Goal: Transaction & Acquisition: Book appointment/travel/reservation

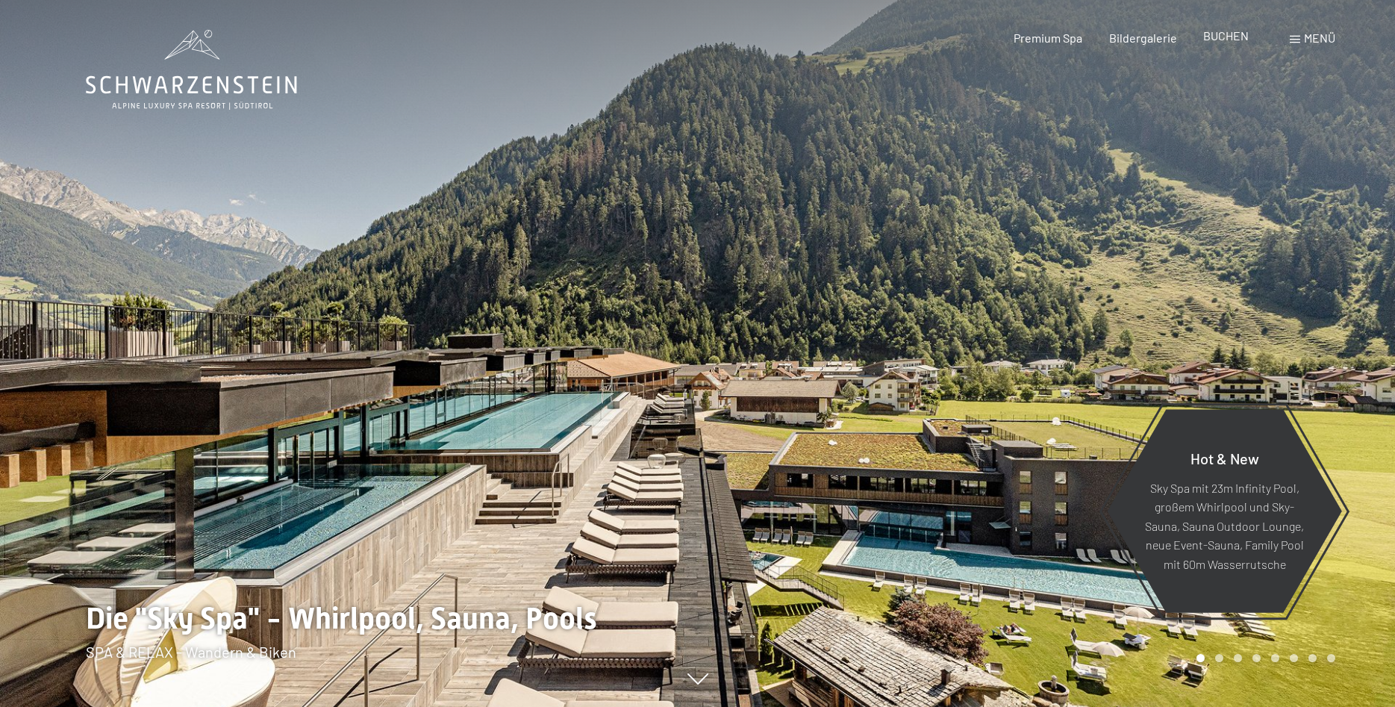
click at [1231, 37] on span "BUCHEN" at bounding box center [1226, 35] width 46 height 14
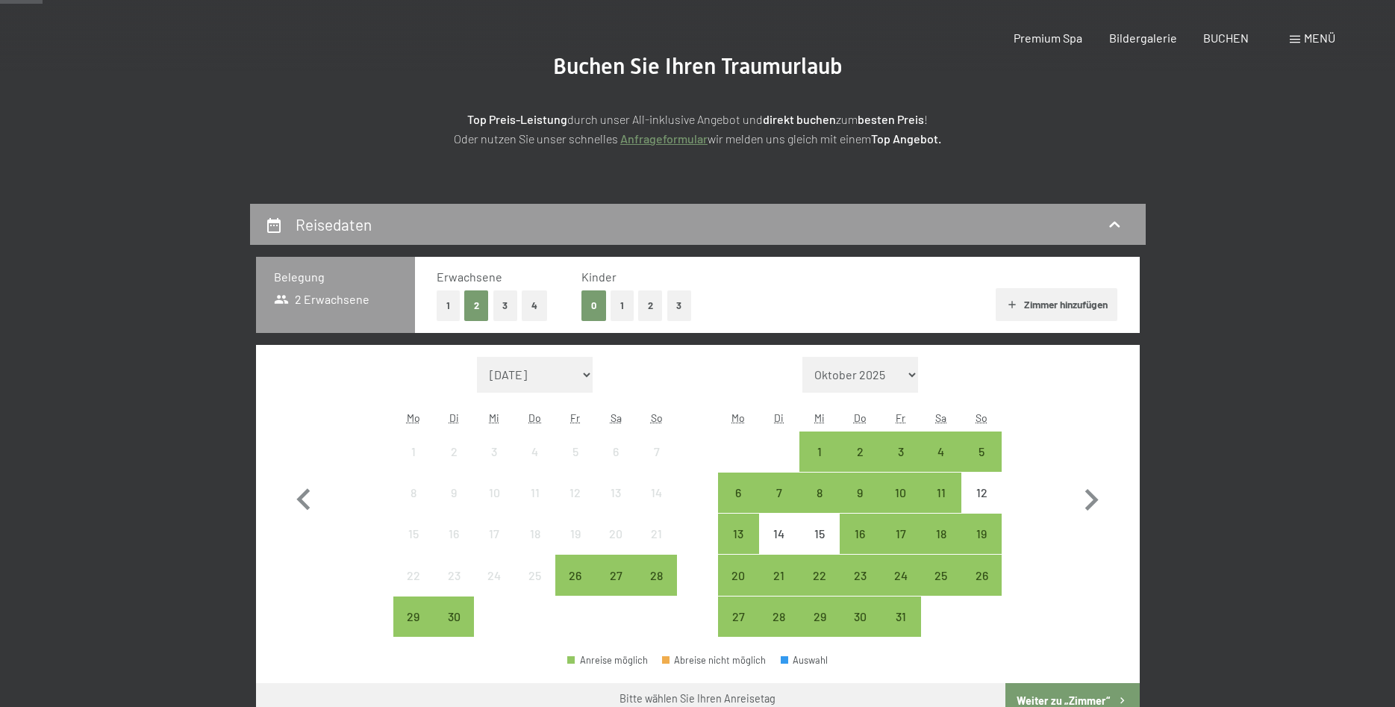
scroll to position [152, 0]
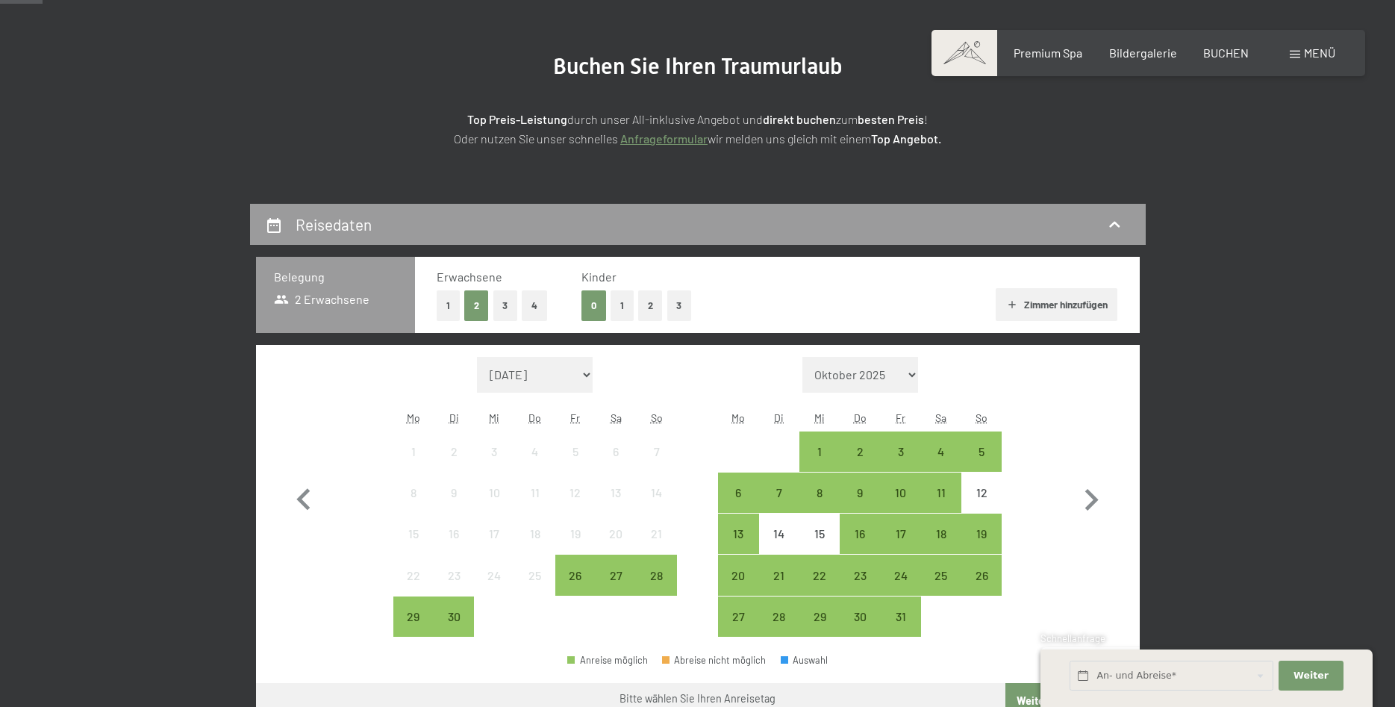
click at [646, 295] on button "2" at bounding box center [650, 305] width 25 height 31
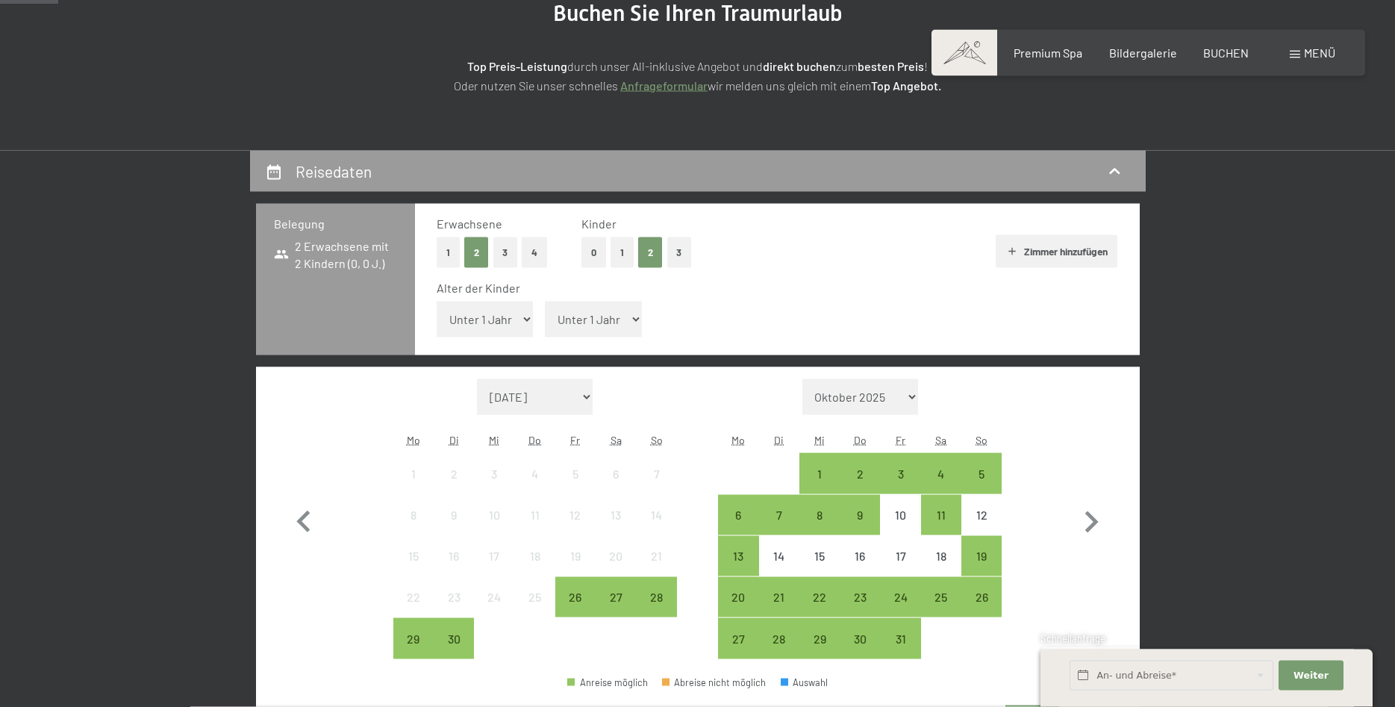
scroll to position [228, 0]
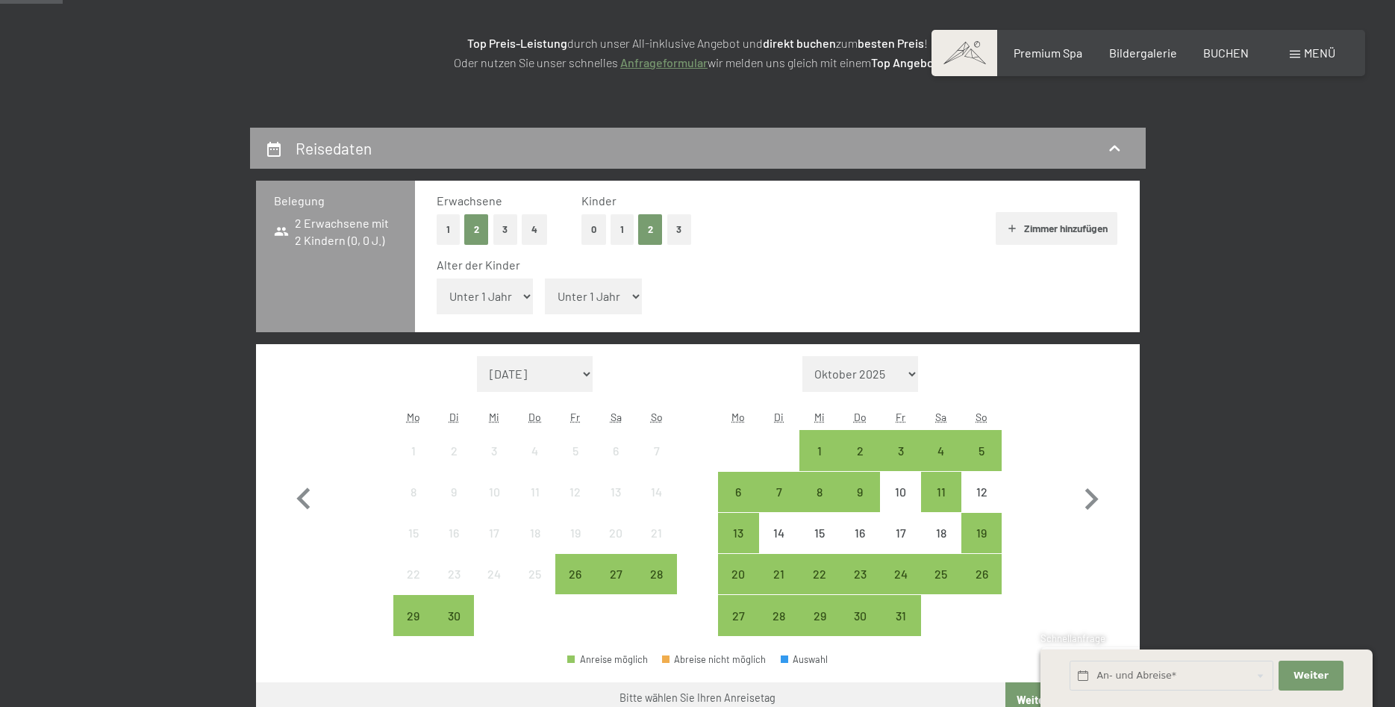
click at [545, 278] on select "Unter 1 Jahr 1 Jahr 2 Jahre 3 Jahre 4 Jahre 5 Jahre 6 Jahre 7 Jahre 8 Jahre 9 J…" at bounding box center [593, 296] width 97 height 36
select select "1"
click option "1 Jahr" at bounding box center [0, 0] width 0 height 0
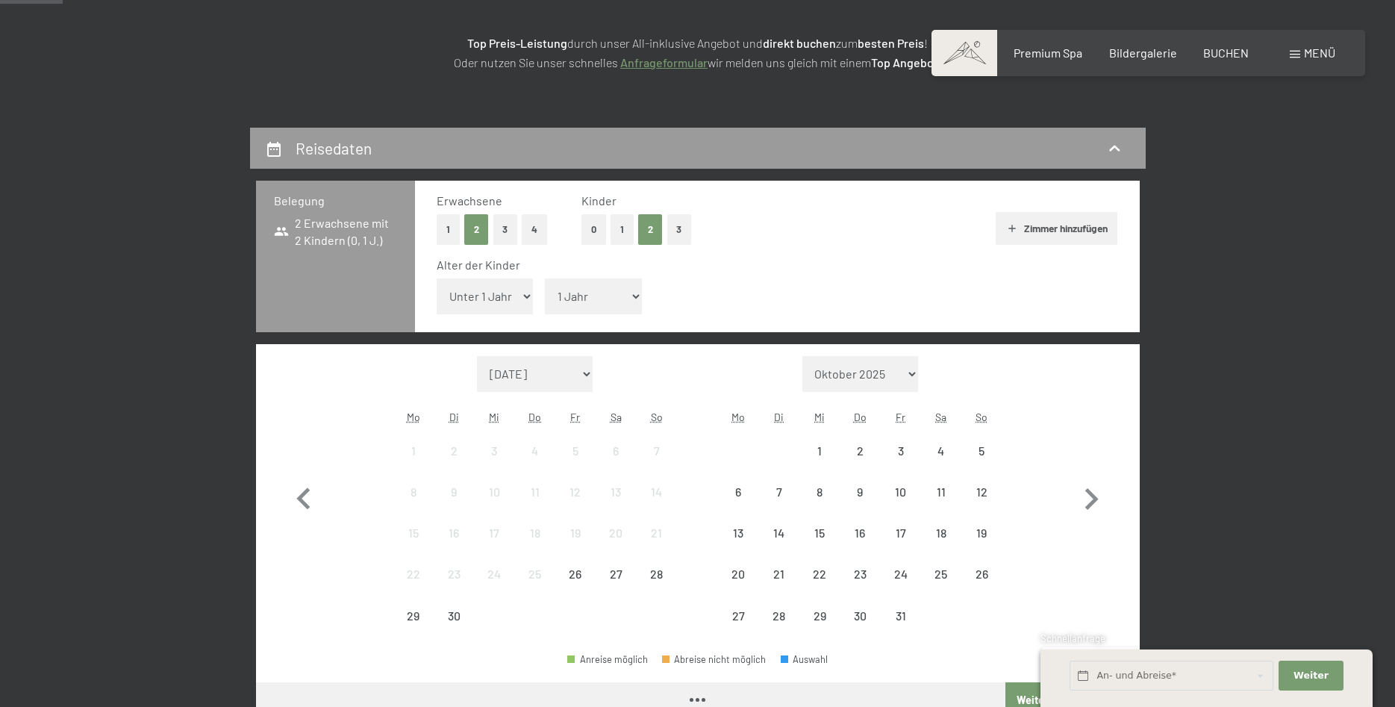
click at [437, 278] on select "Unter 1 Jahr 1 Jahr 2 Jahre 3 Jahre 4 Jahre 5 Jahre 6 Jahre 7 Jahre 8 Jahre 9 J…" at bounding box center [485, 296] width 97 height 36
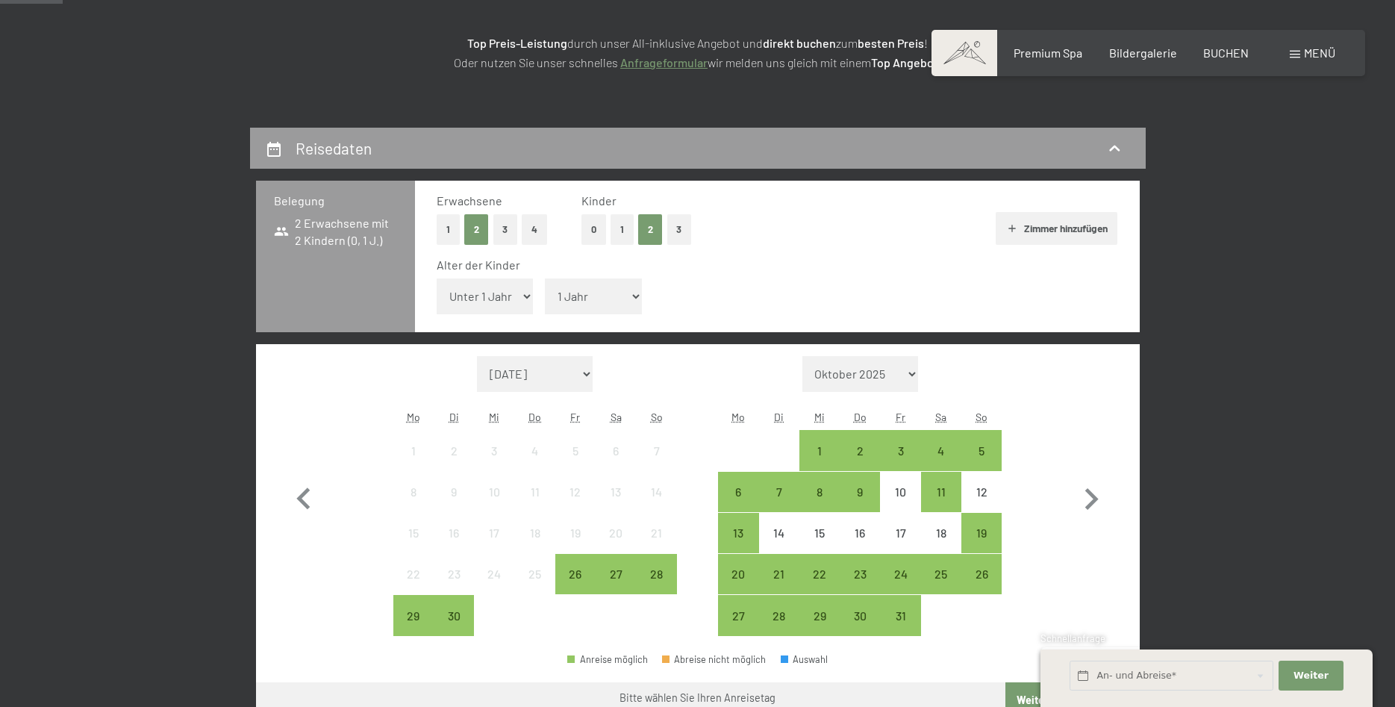
select select "4"
click option "4 Jahre" at bounding box center [0, 0] width 0 height 0
click at [1091, 498] on icon "button" at bounding box center [1090, 499] width 43 height 43
select select "[DATE]"
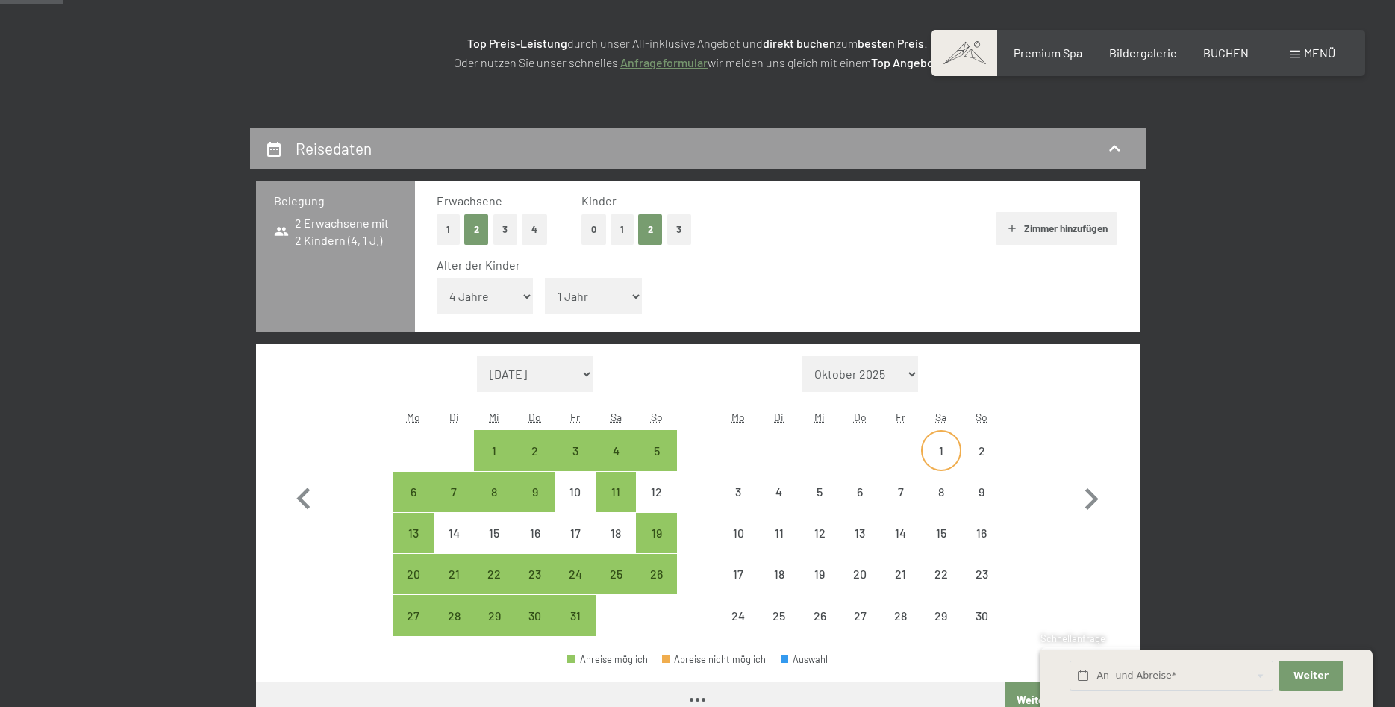
select select "[DATE]"
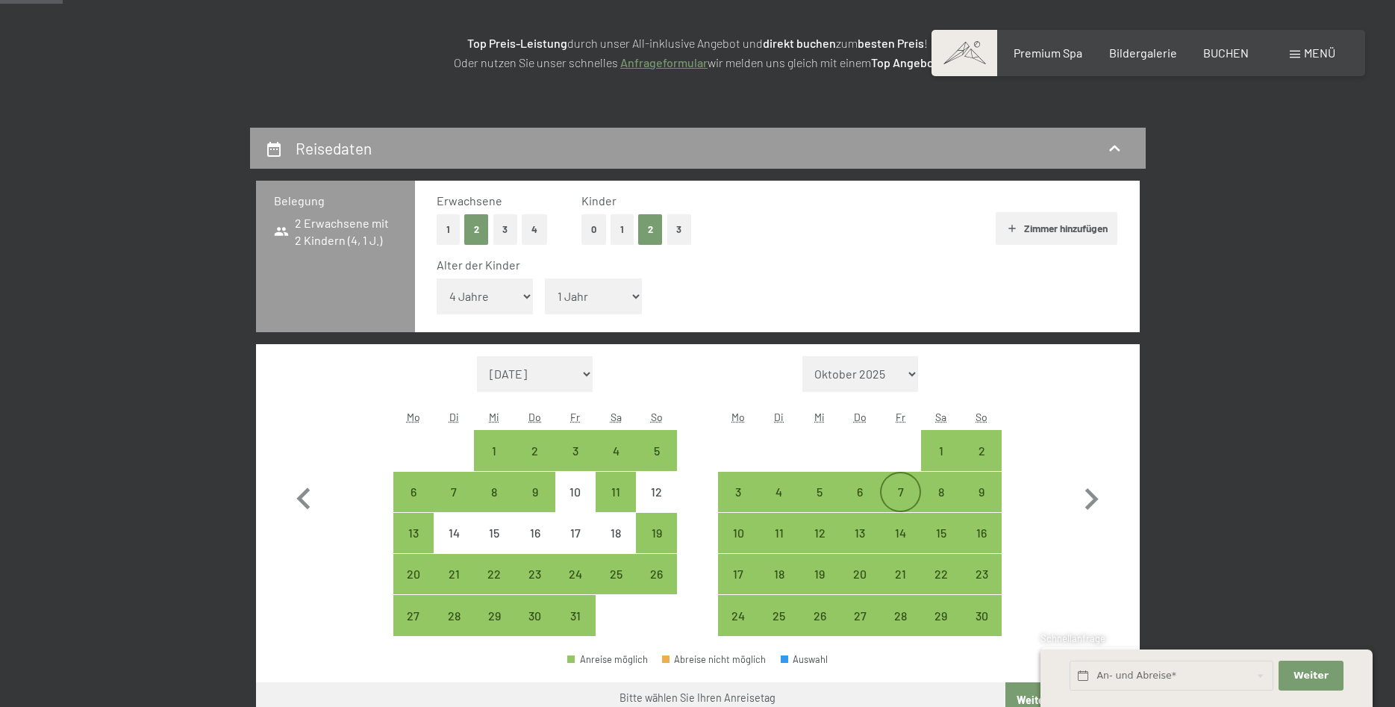
click at [904, 491] on div "7" at bounding box center [899, 504] width 37 height 37
select select "[DATE]"
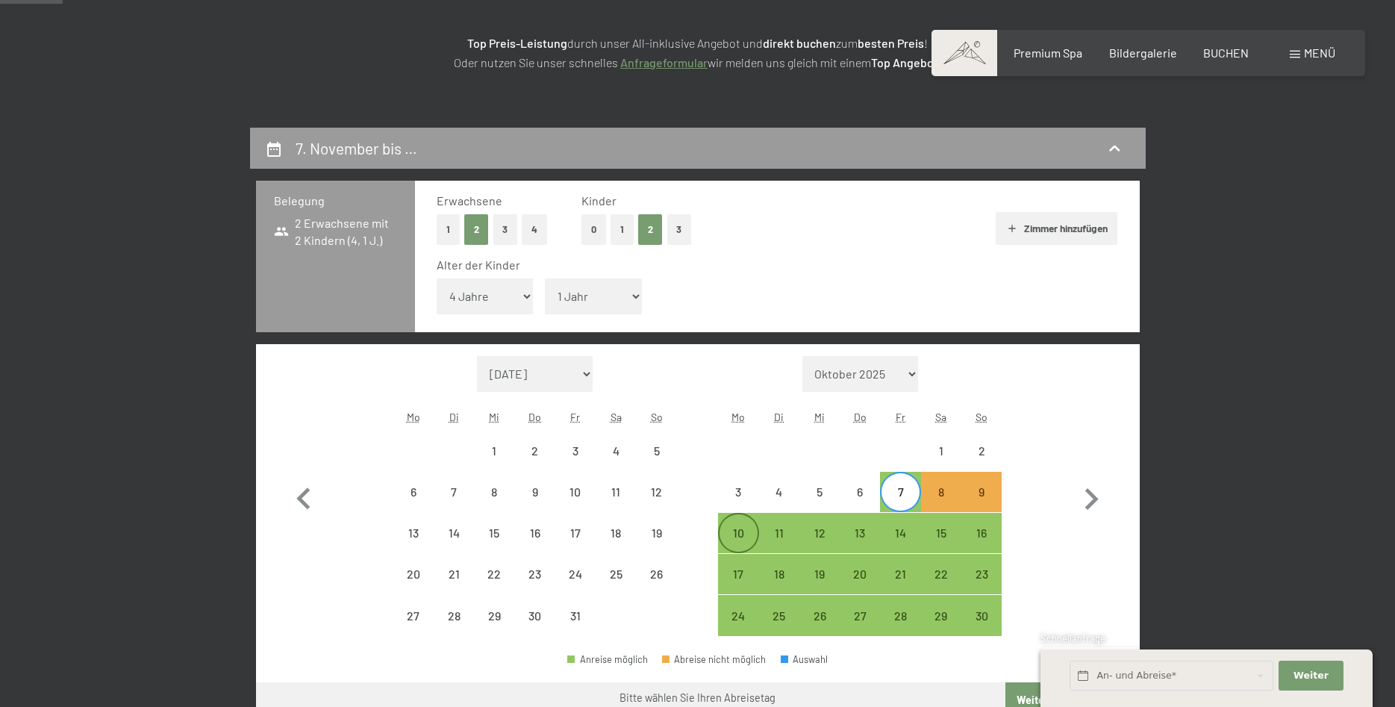
click at [747, 534] on div "10" at bounding box center [737, 545] width 37 height 37
select select "[DATE]"
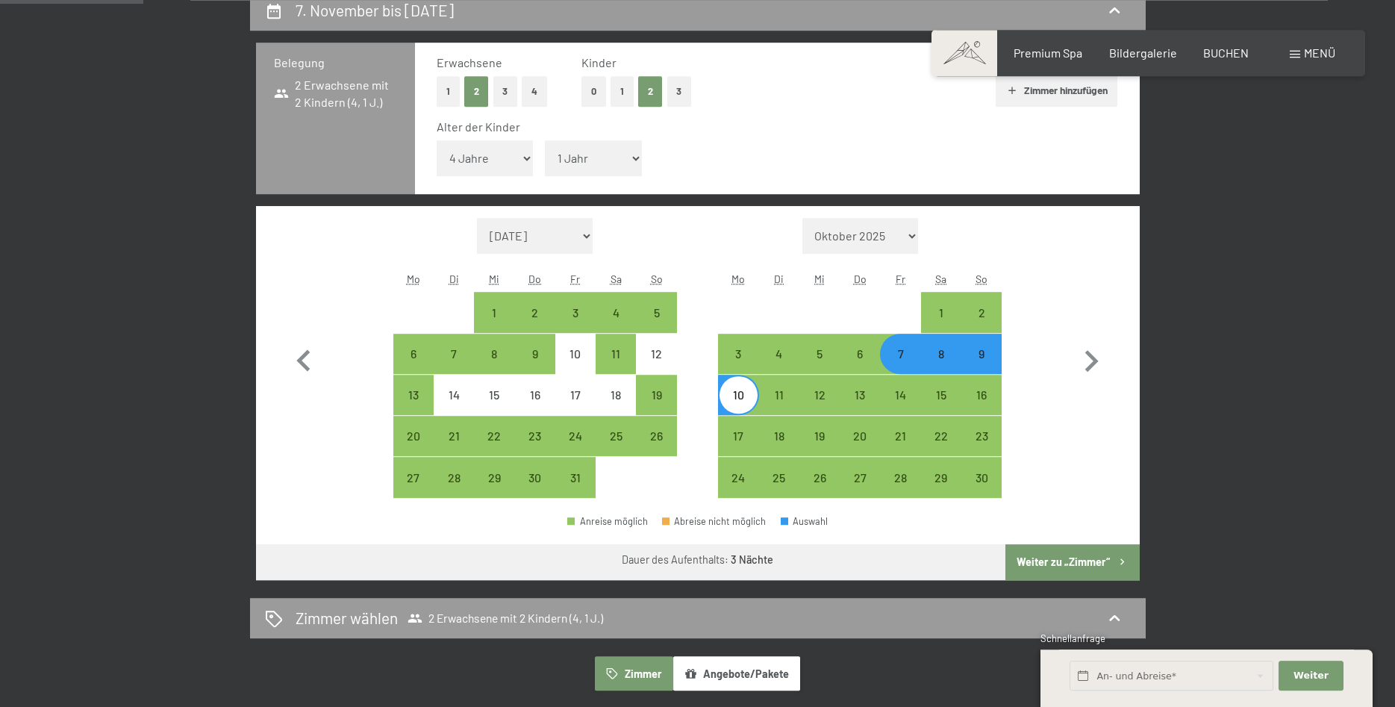
scroll to position [457, 0]
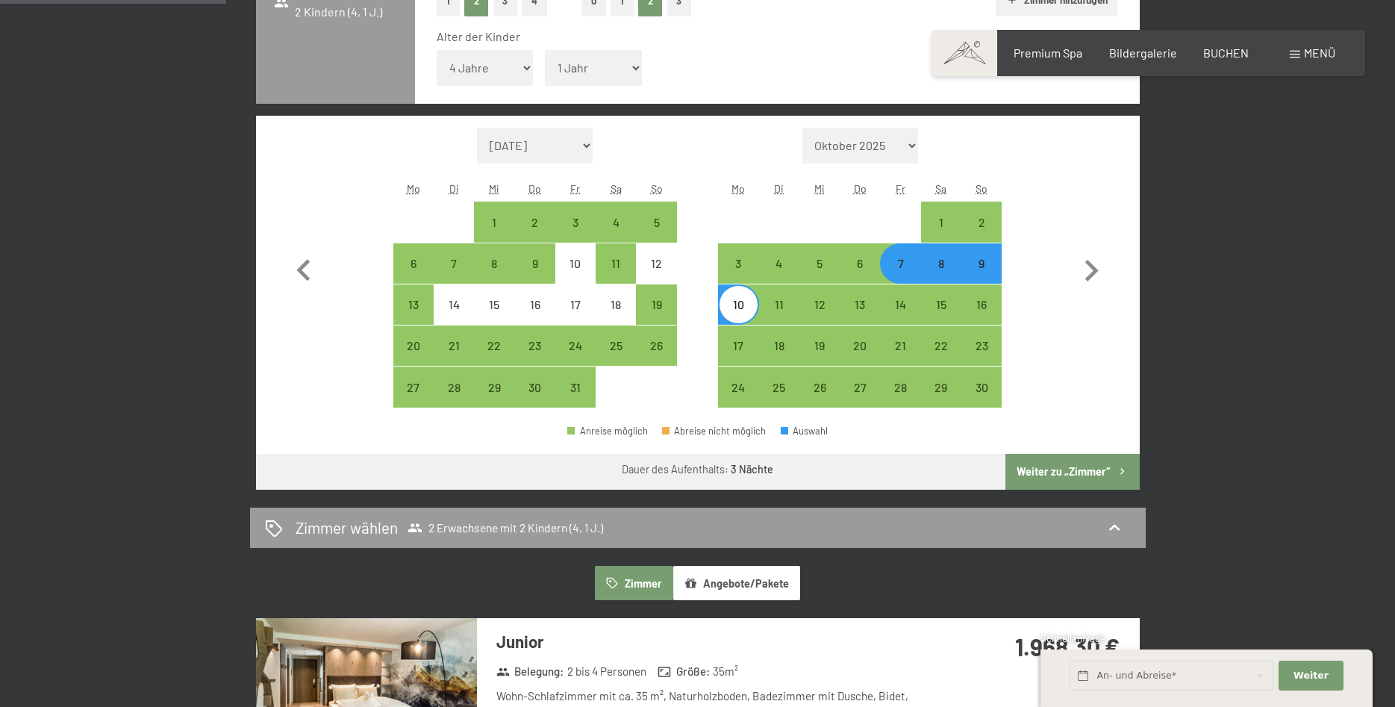
click at [1073, 466] on button "Weiter zu „Zimmer“" at bounding box center [1072, 472] width 134 height 36
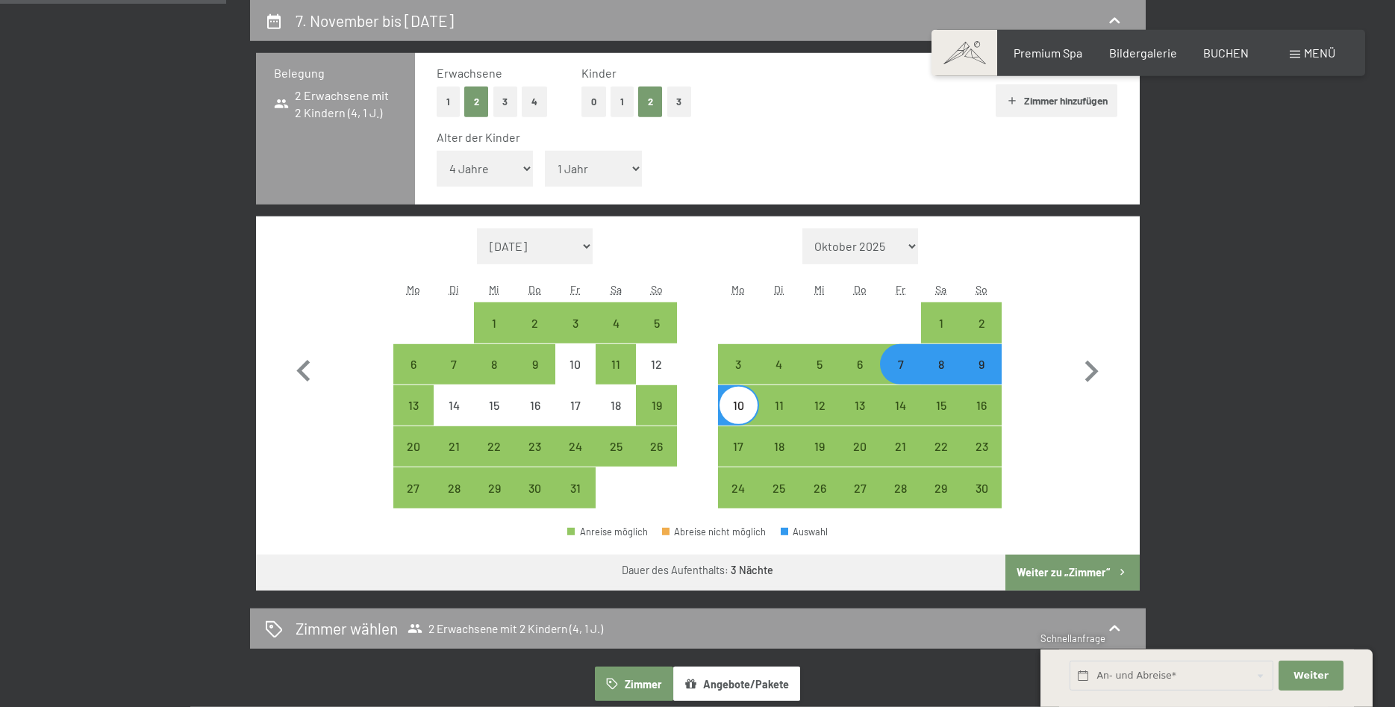
select select "[DATE]"
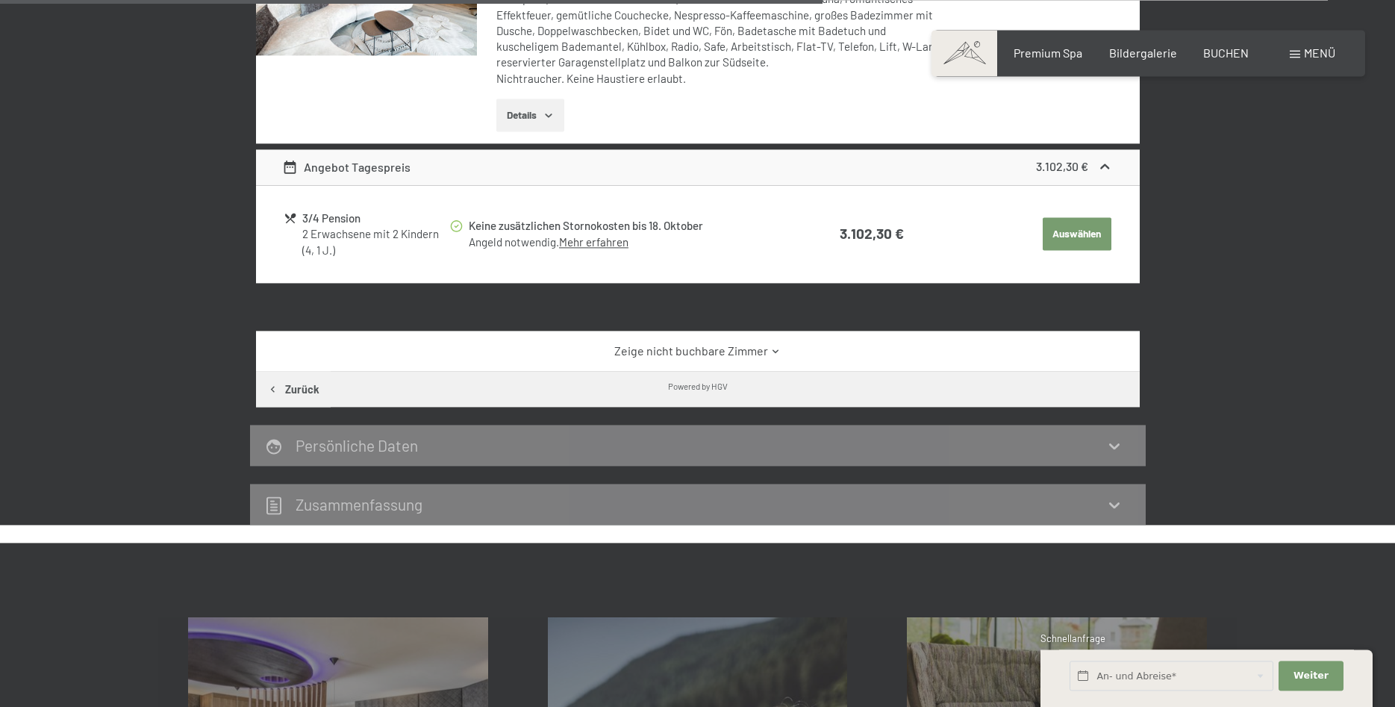
scroll to position [1346, 0]
